Goal: Task Accomplishment & Management: Complete application form

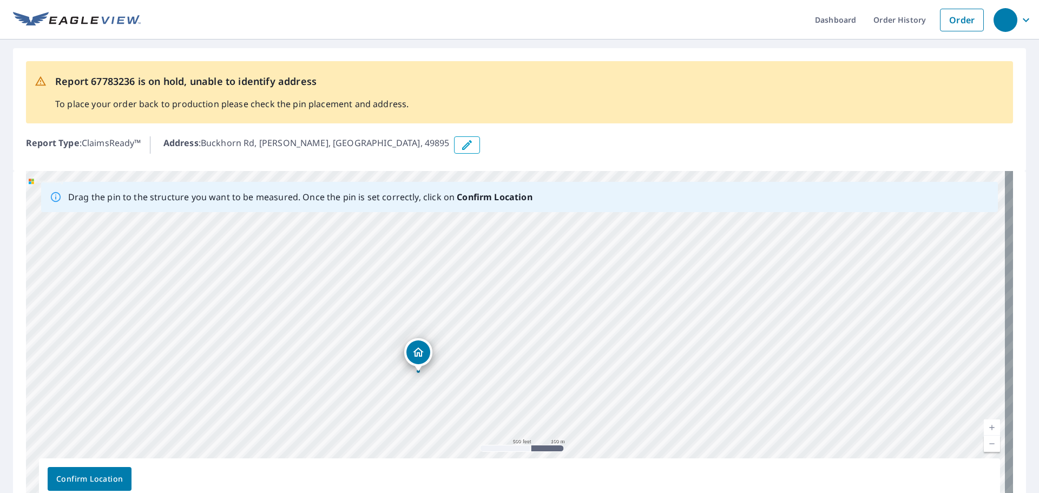
drag, startPoint x: 441, startPoint y: 308, endPoint x: 467, endPoint y: 377, distance: 74.5
click at [467, 377] on div "Buckhorn [PERSON_NAME], [GEOGRAPHIC_DATA] 49895" at bounding box center [520, 340] width 988 height 339
drag, startPoint x: 465, startPoint y: 376, endPoint x: 429, endPoint y: 208, distance: 171.5
click at [429, 208] on div "Drag the pin to the structure you want to be measured. Once the pin is set corr…" at bounding box center [520, 340] width 988 height 339
drag, startPoint x: 443, startPoint y: 404, endPoint x: 421, endPoint y: 140, distance: 265.1
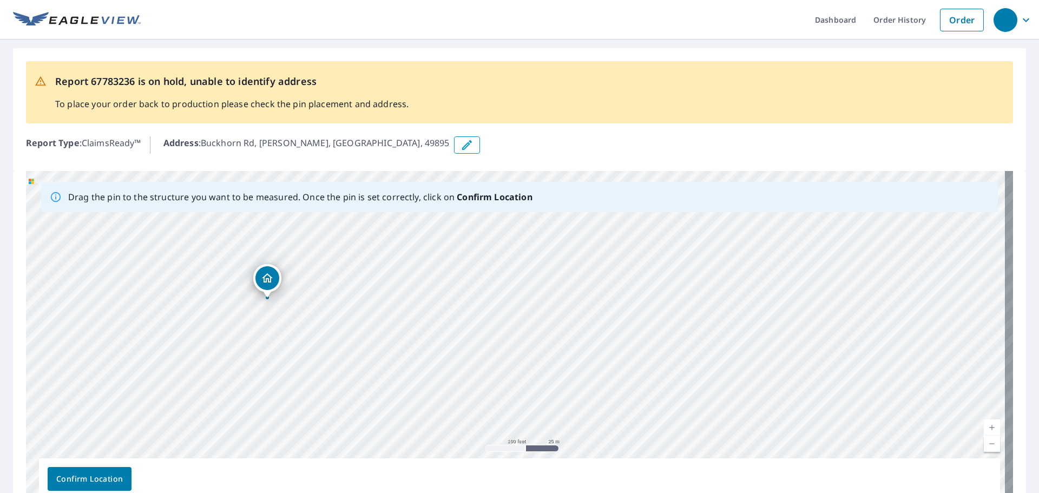
click at [421, 140] on div "Report 67783236 is on hold, unable to identify address To place your order back…" at bounding box center [519, 286] width 1039 height 493
click at [396, 243] on div "Buckhorn [PERSON_NAME], [GEOGRAPHIC_DATA] 49895" at bounding box center [520, 340] width 988 height 339
drag, startPoint x: 403, startPoint y: 299, endPoint x: 361, endPoint y: 225, distance: 85.3
click at [361, 225] on div "Buckhorn [PERSON_NAME], [GEOGRAPHIC_DATA] 49895" at bounding box center [520, 340] width 988 height 339
drag, startPoint x: 623, startPoint y: 383, endPoint x: 608, endPoint y: 236, distance: 148.0
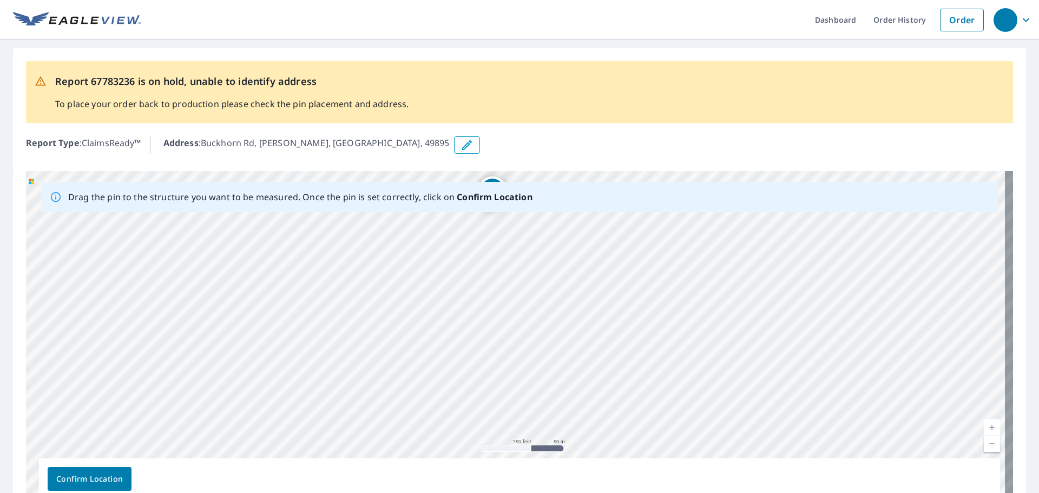
click at [608, 236] on div "Buckhorn [PERSON_NAME], [GEOGRAPHIC_DATA] 49895" at bounding box center [520, 340] width 988 height 339
drag, startPoint x: 711, startPoint y: 298, endPoint x: 729, endPoint y: 394, distance: 98.0
click at [744, 409] on div "Buckhorn [PERSON_NAME], [GEOGRAPHIC_DATA] 49895" at bounding box center [520, 340] width 988 height 339
drag, startPoint x: 649, startPoint y: 322, endPoint x: 660, endPoint y: 423, distance: 101.3
click at [660, 423] on div "Buckhorn [PERSON_NAME], [GEOGRAPHIC_DATA] 49895" at bounding box center [520, 340] width 988 height 339
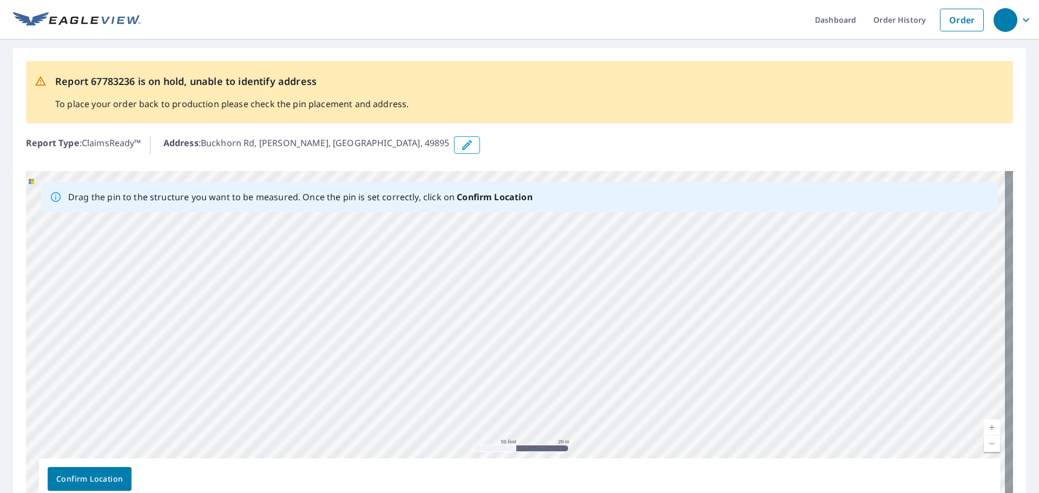
drag, startPoint x: 800, startPoint y: 310, endPoint x: 656, endPoint y: 315, distance: 144.6
click at [656, 315] on div "Buckhorn [PERSON_NAME], [GEOGRAPHIC_DATA] 49895" at bounding box center [520, 340] width 988 height 339
drag, startPoint x: 882, startPoint y: 329, endPoint x: 776, endPoint y: 339, distance: 106.7
click at [787, 345] on div "Buckhorn [PERSON_NAME], [GEOGRAPHIC_DATA] 49895" at bounding box center [520, 340] width 988 height 339
drag, startPoint x: 628, startPoint y: 283, endPoint x: 510, endPoint y: 236, distance: 127.1
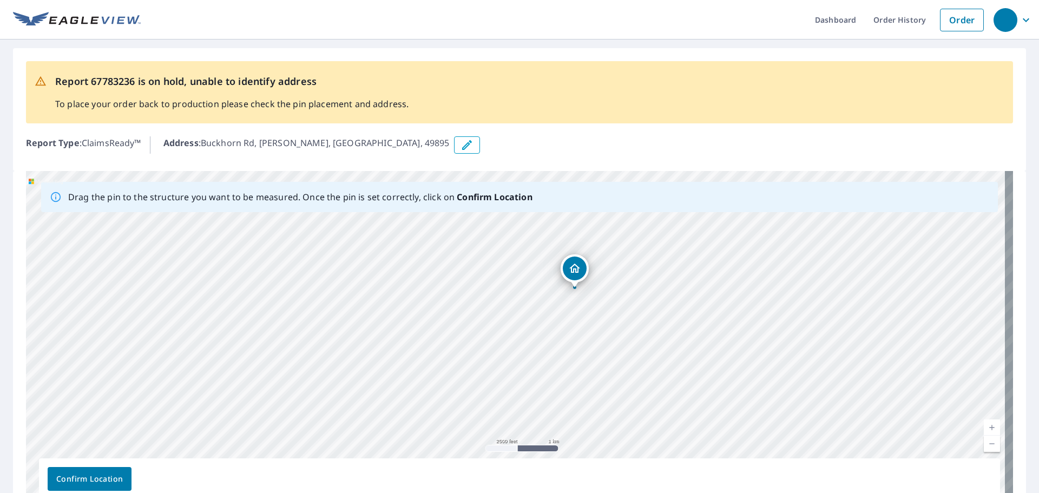
click at [510, 236] on div "Buckhorn [PERSON_NAME], [GEOGRAPHIC_DATA] 49895" at bounding box center [520, 340] width 988 height 339
drag, startPoint x: 638, startPoint y: 320, endPoint x: 592, endPoint y: 301, distance: 50.3
click at [592, 301] on div "Buckhorn [PERSON_NAME], [GEOGRAPHIC_DATA] 49895" at bounding box center [520, 340] width 988 height 339
drag, startPoint x: 662, startPoint y: 284, endPoint x: 735, endPoint y: 408, distance: 143.5
click at [735, 408] on div "Buckhorn [PERSON_NAME], [GEOGRAPHIC_DATA] 49895" at bounding box center [520, 340] width 988 height 339
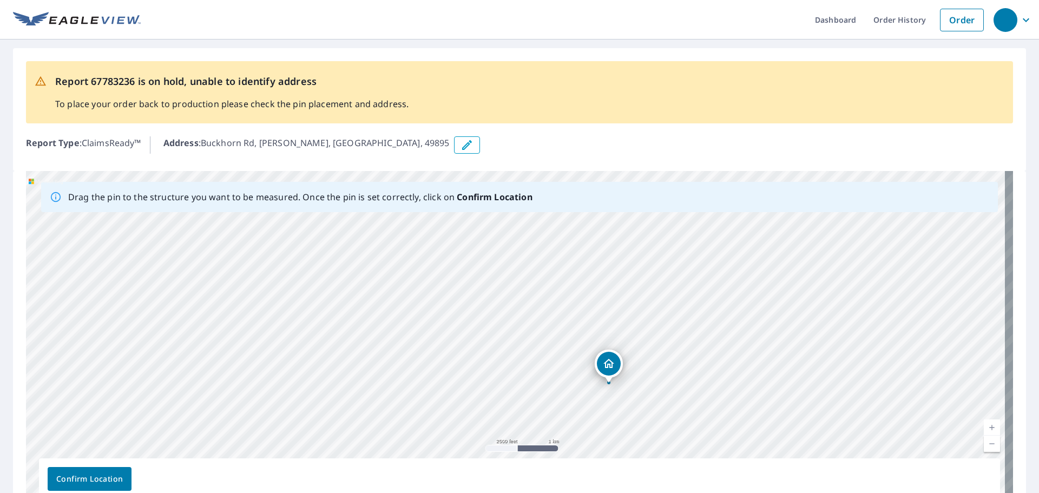
drag, startPoint x: 525, startPoint y: 333, endPoint x: 539, endPoint y: 319, distance: 20.3
click at [540, 322] on div "Buckhorn [PERSON_NAME], [GEOGRAPHIC_DATA] 49895" at bounding box center [520, 340] width 988 height 339
drag, startPoint x: 384, startPoint y: 260, endPoint x: 521, endPoint y: 408, distance: 201.5
click at [521, 408] on div "Buckhorn [PERSON_NAME], [GEOGRAPHIC_DATA] 49895" at bounding box center [520, 340] width 988 height 339
drag, startPoint x: 403, startPoint y: 314, endPoint x: 426, endPoint y: 343, distance: 36.6
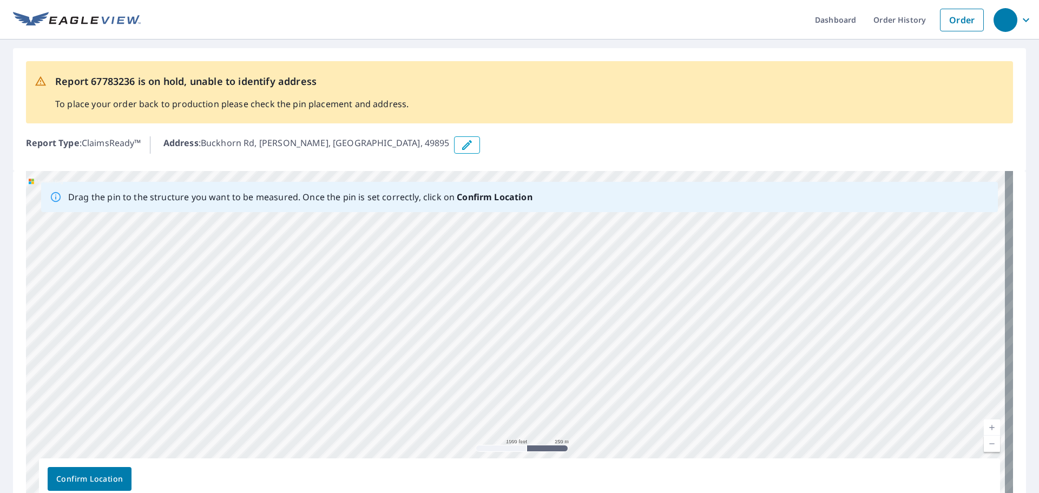
click at [426, 343] on div "Buckhorn [PERSON_NAME], [GEOGRAPHIC_DATA] 49895" at bounding box center [520, 340] width 988 height 339
drag, startPoint x: 626, startPoint y: 266, endPoint x: 520, endPoint y: 324, distance: 120.9
click at [520, 324] on div "Buckhorn [PERSON_NAME], [GEOGRAPHIC_DATA] 49895" at bounding box center [520, 340] width 988 height 339
drag, startPoint x: 749, startPoint y: 397, endPoint x: 748, endPoint y: 384, distance: 13.0
click at [748, 384] on div "Buckhorn [PERSON_NAME], [GEOGRAPHIC_DATA] 49895" at bounding box center [520, 340] width 988 height 339
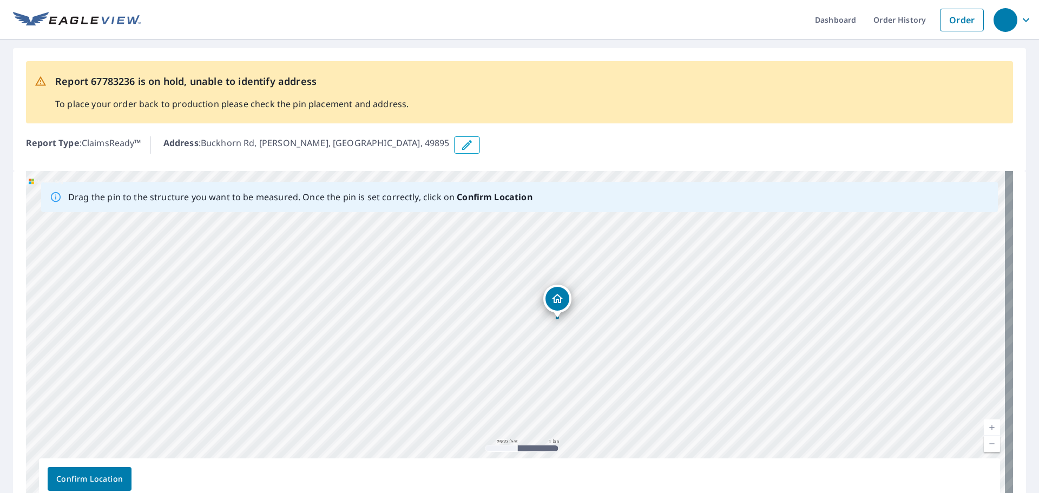
drag, startPoint x: 781, startPoint y: 448, endPoint x: 563, endPoint y: 299, distance: 264.4
drag, startPoint x: 452, startPoint y: 313, endPoint x: 673, endPoint y: 365, distance: 226.9
click at [673, 365] on div "Buckhorn [PERSON_NAME], [GEOGRAPHIC_DATA] 49895" at bounding box center [520, 340] width 988 height 339
click at [573, 305] on div "Buckhorn [PERSON_NAME], [GEOGRAPHIC_DATA] 49895" at bounding box center [520, 340] width 988 height 339
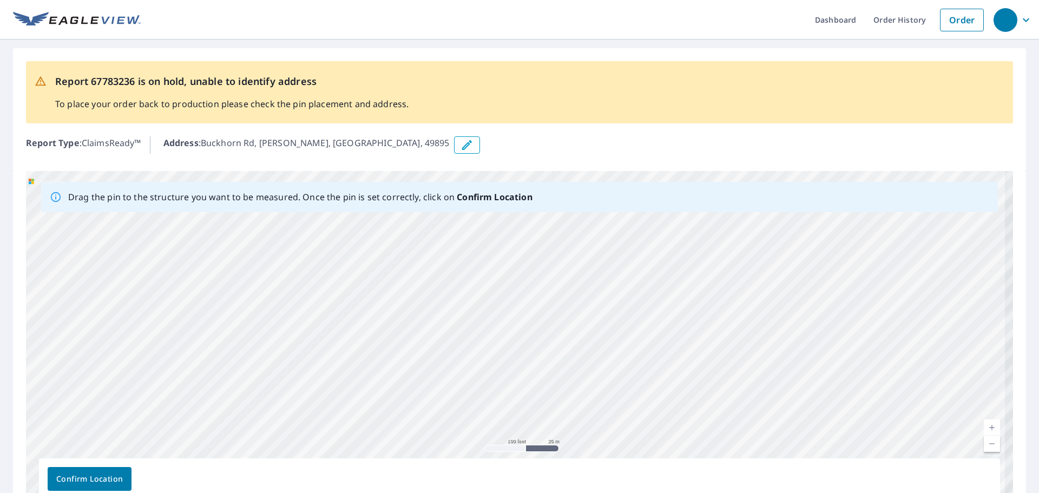
drag, startPoint x: 570, startPoint y: 305, endPoint x: 535, endPoint y: 238, distance: 74.8
click at [535, 238] on div "Buckhorn [PERSON_NAME], [GEOGRAPHIC_DATA] 49895" at bounding box center [520, 340] width 988 height 339
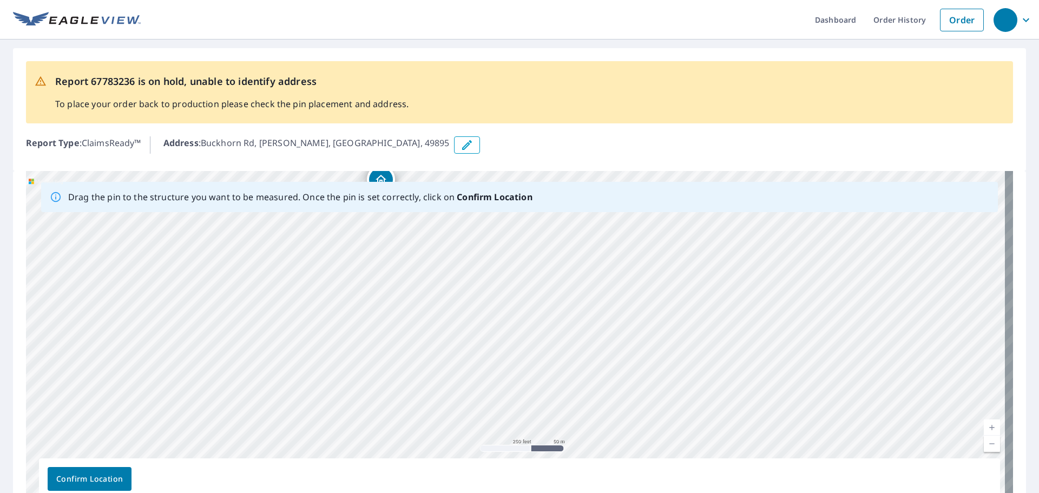
click at [540, 331] on div "Buckhorn [PERSON_NAME], [GEOGRAPHIC_DATA] 49895" at bounding box center [520, 340] width 988 height 339
drag, startPoint x: 473, startPoint y: 299, endPoint x: 512, endPoint y: 349, distance: 63.2
click at [512, 349] on div "Buckhorn [PERSON_NAME], [GEOGRAPHIC_DATA] 49895" at bounding box center [520, 340] width 988 height 339
drag, startPoint x: 413, startPoint y: 226, endPoint x: 526, endPoint y: 354, distance: 170.7
click at [526, 354] on div "Buckhorn [PERSON_NAME], [GEOGRAPHIC_DATA] 49895" at bounding box center [520, 340] width 988 height 339
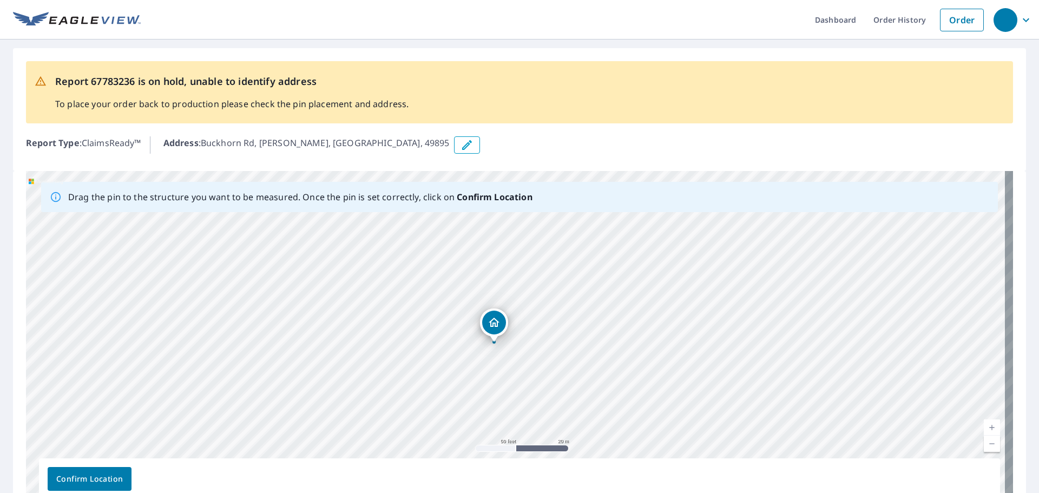
drag, startPoint x: 455, startPoint y: 343, endPoint x: 586, endPoint y: 397, distance: 141.3
click at [586, 397] on div "Buckhorn [PERSON_NAME], [GEOGRAPHIC_DATA] 49895" at bounding box center [520, 340] width 988 height 339
drag, startPoint x: 632, startPoint y: 376, endPoint x: 585, endPoint y: 332, distance: 64.0
click at [585, 332] on div "Buckhorn [PERSON_NAME], [GEOGRAPHIC_DATA] 49895" at bounding box center [520, 340] width 988 height 339
click at [100, 476] on span "Confirm Location" at bounding box center [89, 480] width 67 height 14
